Goal: Task Accomplishment & Management: Complete application form

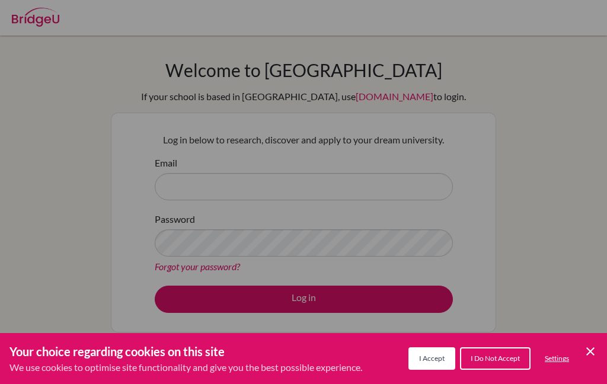
click at [449, 363] on button "I Accept" at bounding box center [431, 358] width 47 height 23
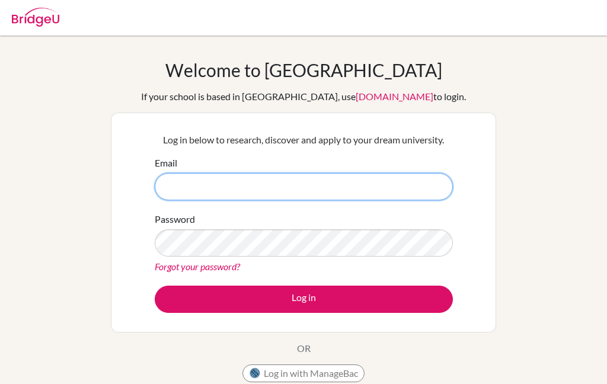
click at [384, 200] on input "Email" at bounding box center [304, 186] width 298 height 27
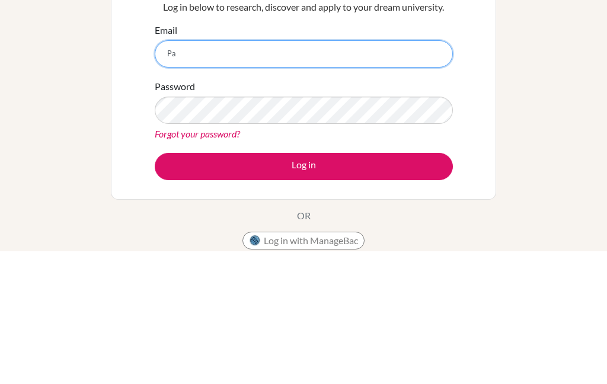
type input "P"
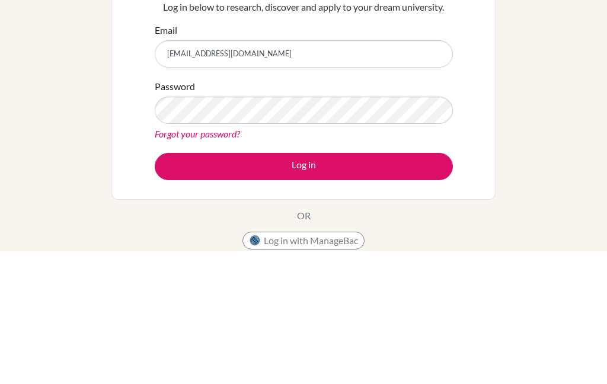
scroll to position [133, 0]
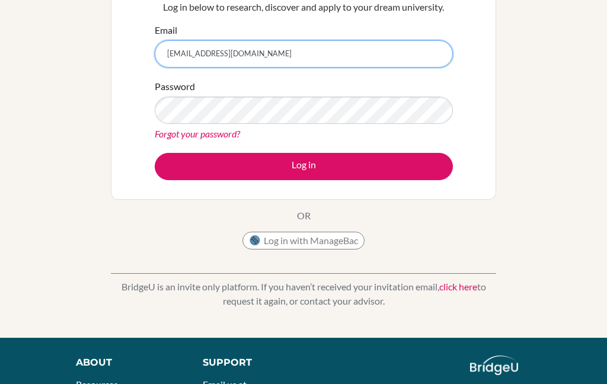
type input "[EMAIL_ADDRESS][DOMAIN_NAME]"
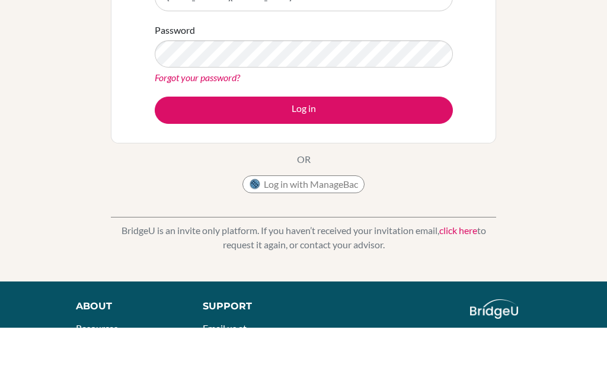
scroll to position [189, 0]
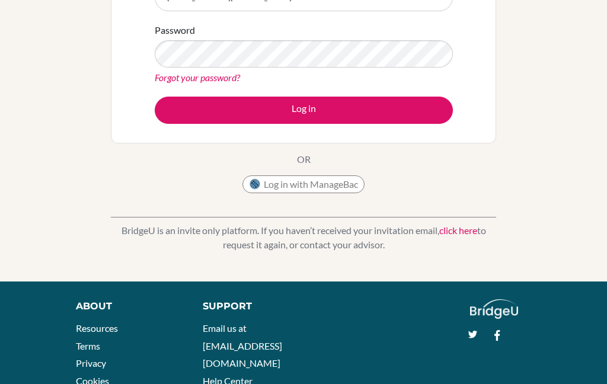
click at [194, 106] on button "Log in" at bounding box center [304, 110] width 298 height 27
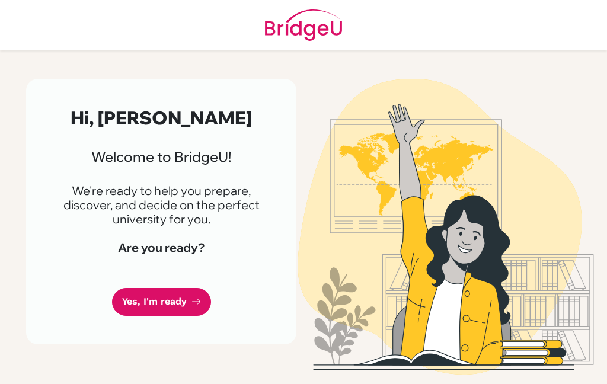
click at [136, 308] on link "Yes, I'm ready" at bounding box center [161, 302] width 99 height 28
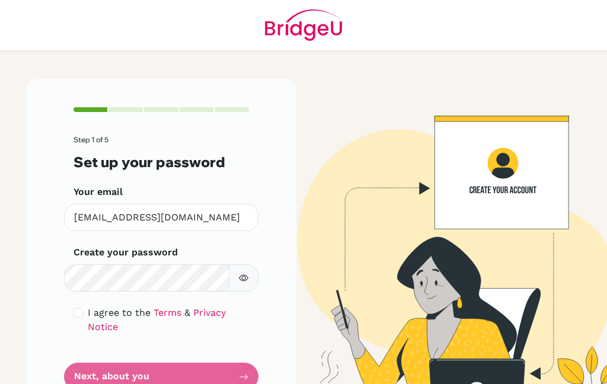
click at [81, 315] on input "checkbox" at bounding box center [78, 312] width 9 height 9
checkbox input "true"
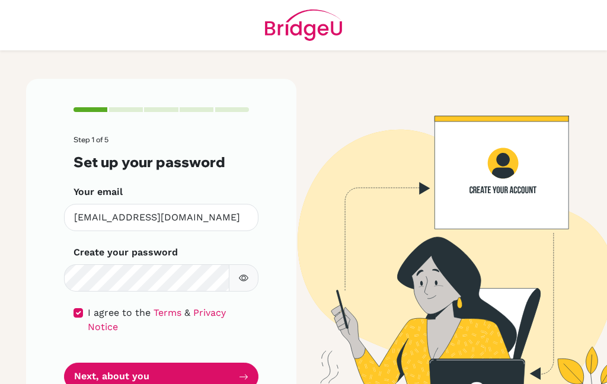
click at [238, 277] on button "button" at bounding box center [244, 277] width 30 height 27
click at [147, 375] on button "Next, about you" at bounding box center [161, 377] width 194 height 28
